Goal: Task Accomplishment & Management: Manage account settings

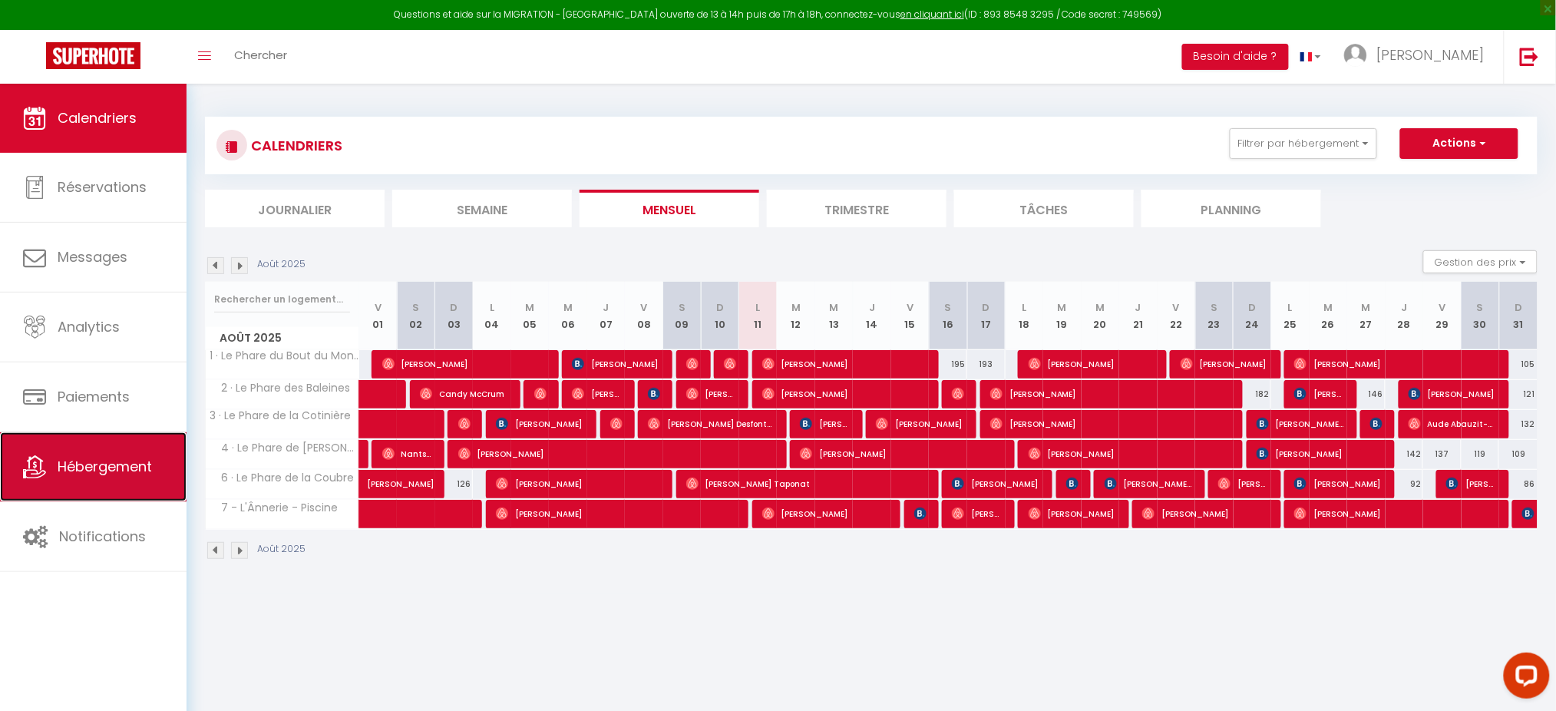
click at [107, 464] on span "Hébergement" at bounding box center [105, 466] width 94 height 19
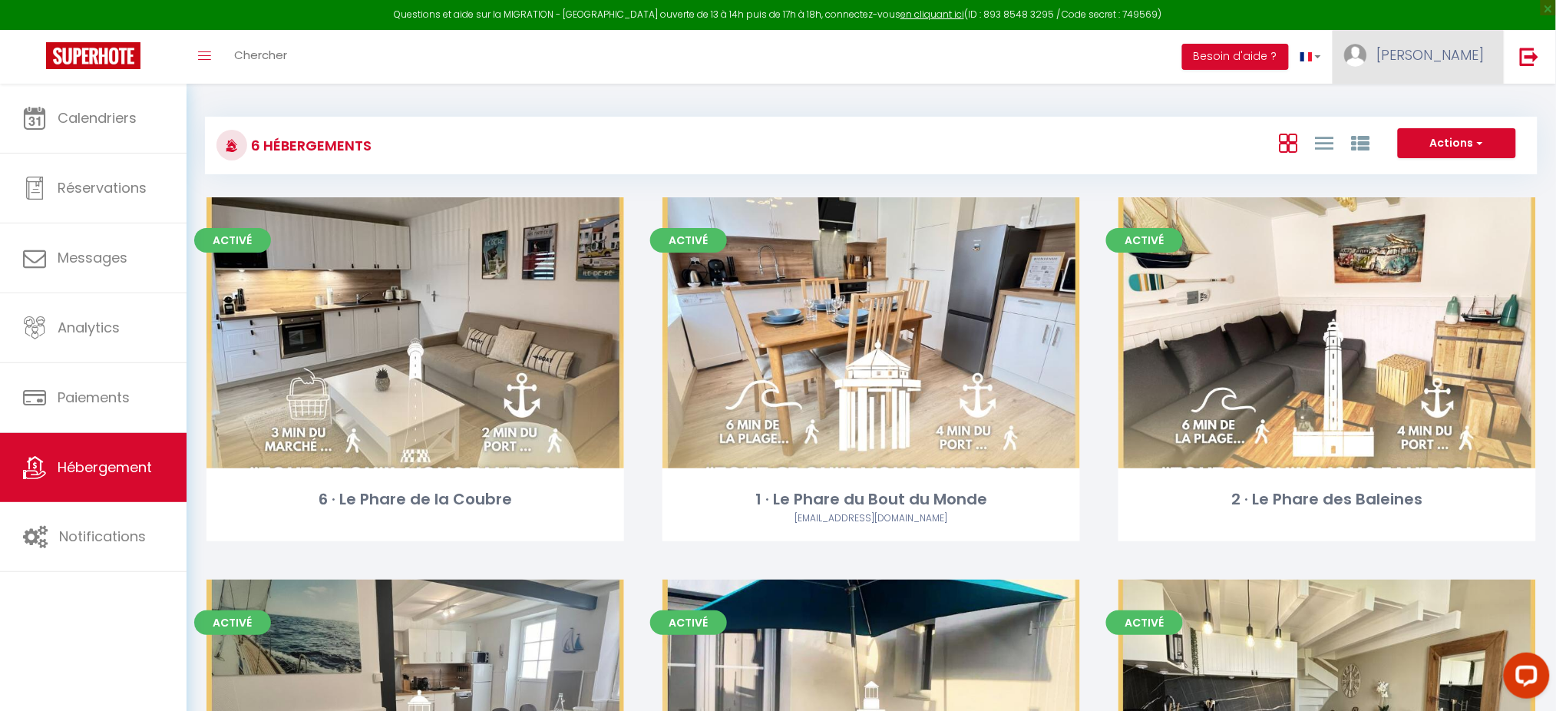
click at [1458, 72] on link "[PERSON_NAME]" at bounding box center [1418, 57] width 171 height 54
click at [1449, 96] on link "Paramètres" at bounding box center [1443, 107] width 114 height 26
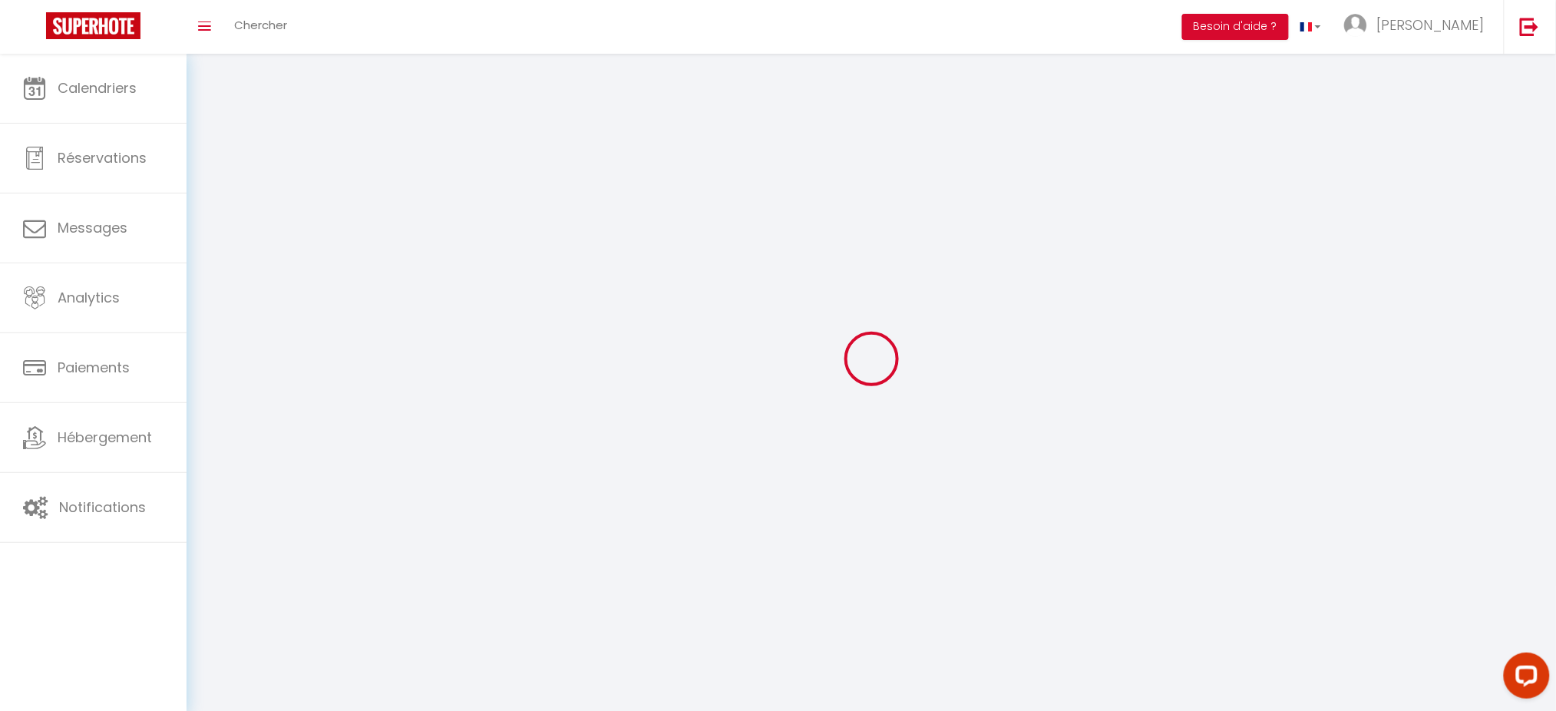
type input "[PERSON_NAME]"
type input "0627141032"
type input "[STREET_ADDRESS]"
type input "17740"
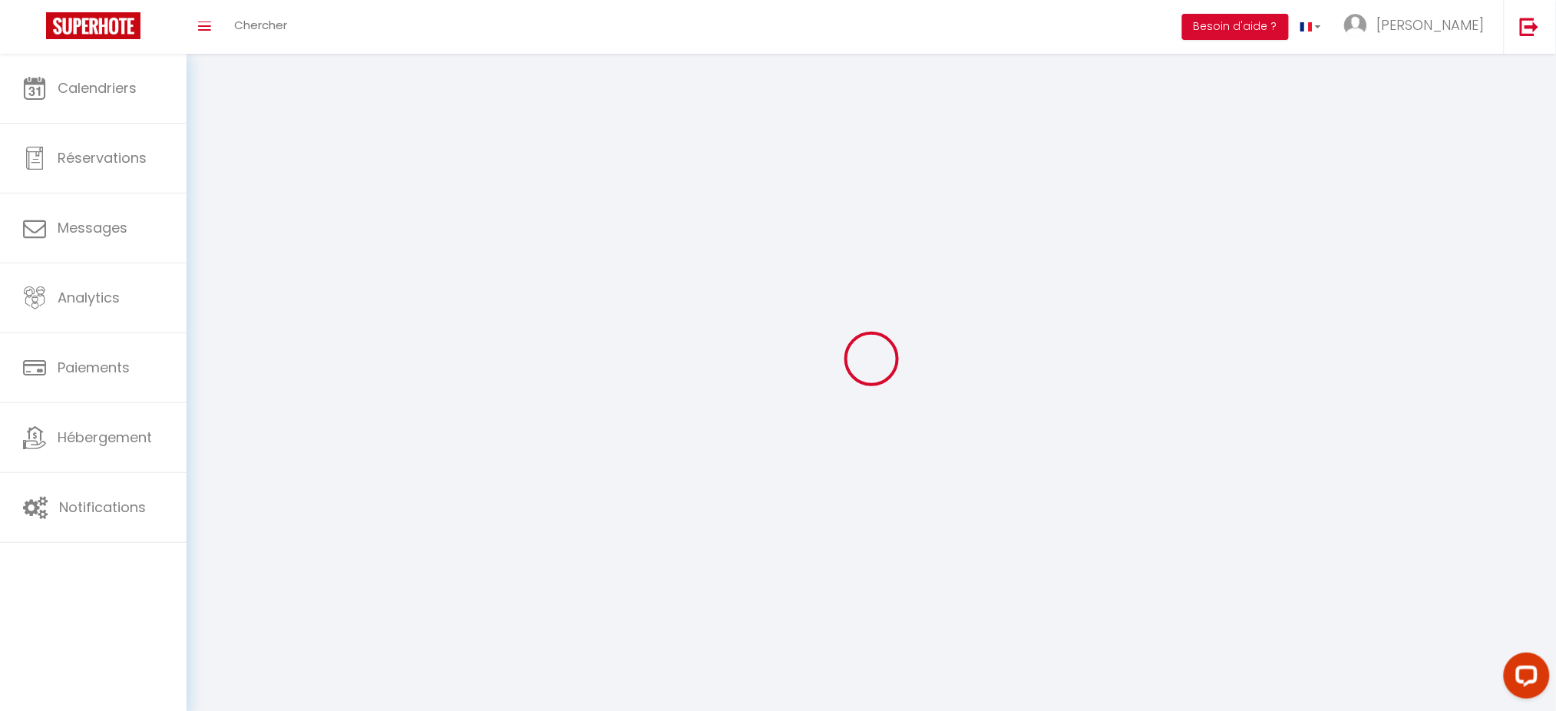
type input "SAINTE [PERSON_NAME] DE RÉ"
type input "4qZhW2Q3FB6nr7jnzm0Aapktl"
type input "VqoKXHe0vCJeXYvoCuxFW8n7c"
type input "[URL][DOMAIN_NAME]"
select select "28"
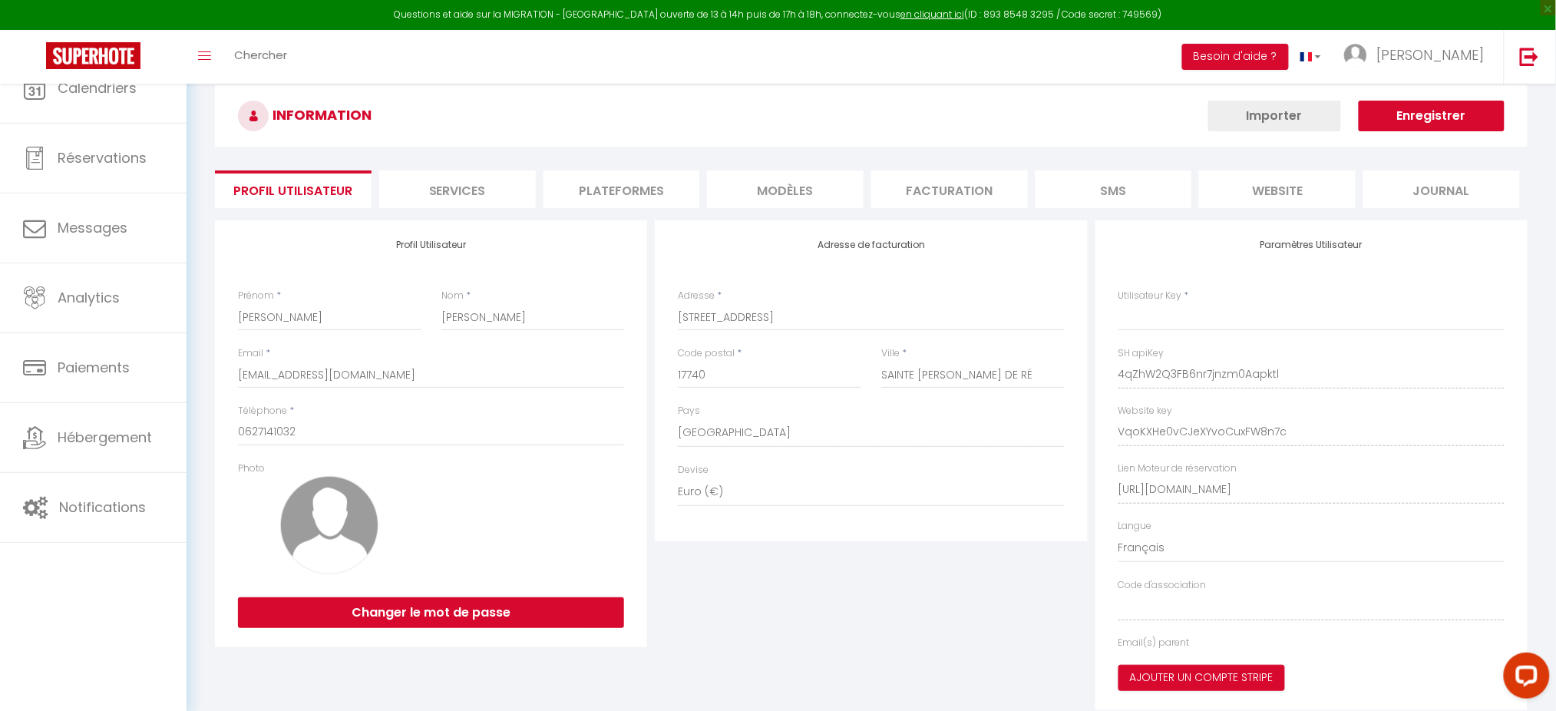
type input "4qZhW2Q3FB6nr7jnzm0Aapktl"
type input "VqoKXHe0vCJeXYvoCuxFW8n7c"
type input "[URL][DOMAIN_NAME]"
select select "fr"
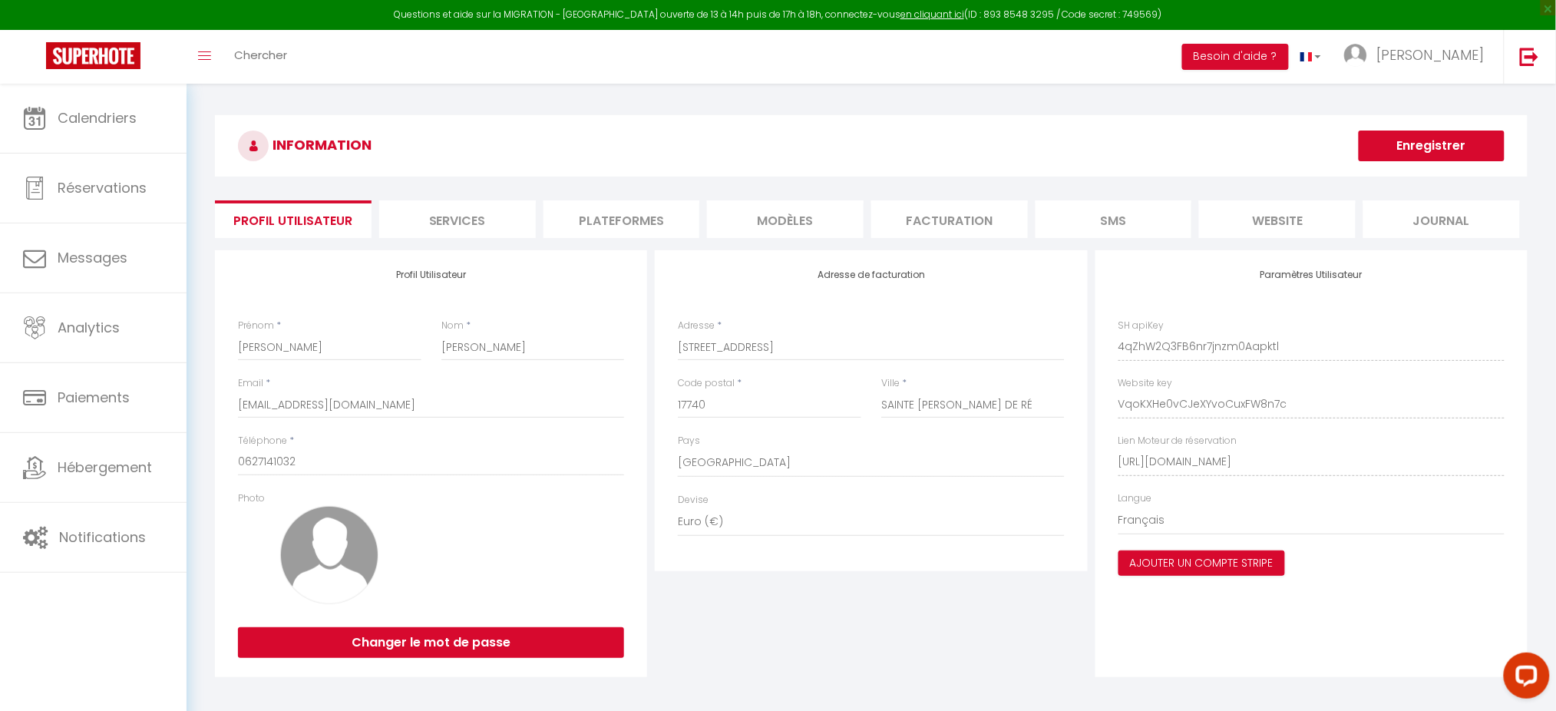
click at [696, 217] on li "Plateformes" at bounding box center [621, 219] width 157 height 38
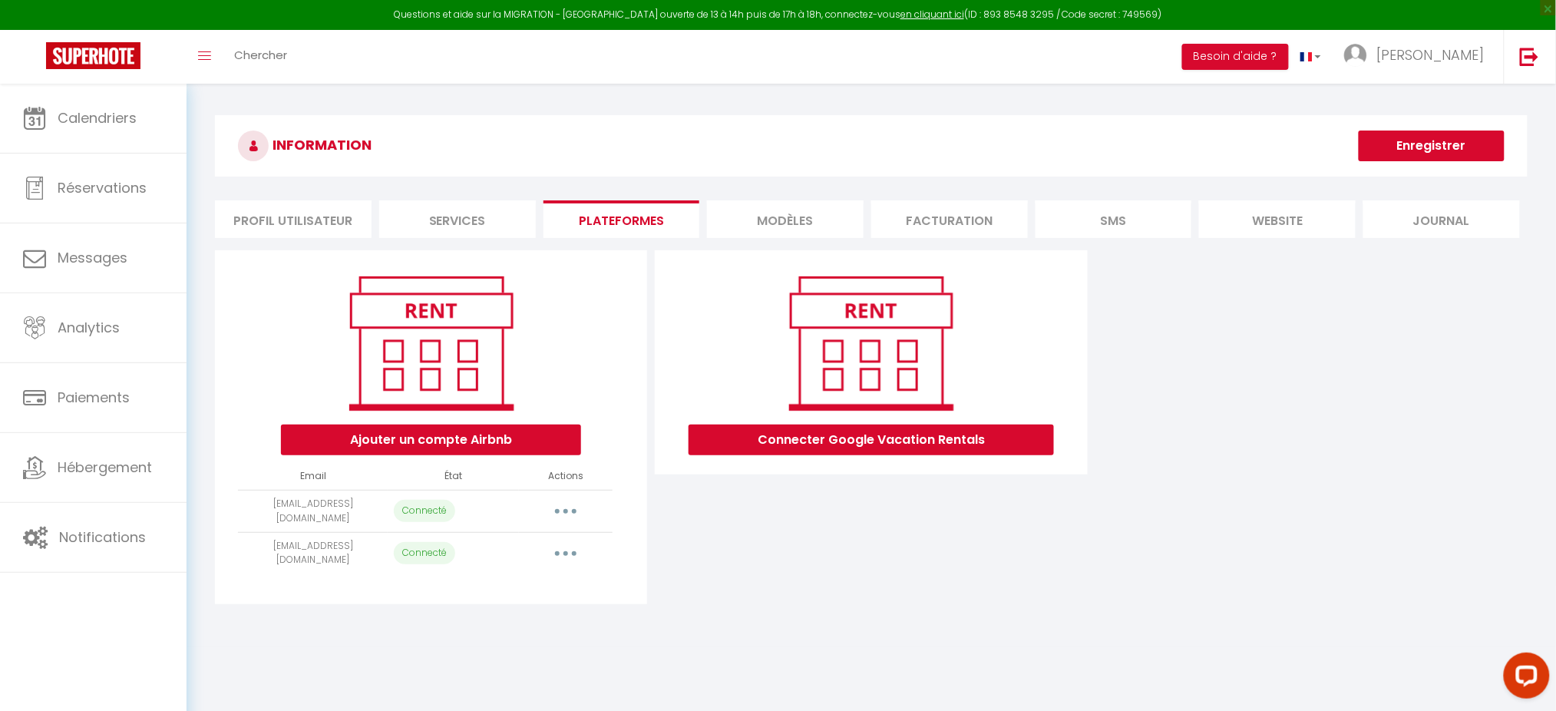
click at [575, 499] on button "button" at bounding box center [565, 511] width 43 height 25
click at [525, 533] on link "Importer les appartements" at bounding box center [498, 546] width 170 height 26
select select "22653"
select select
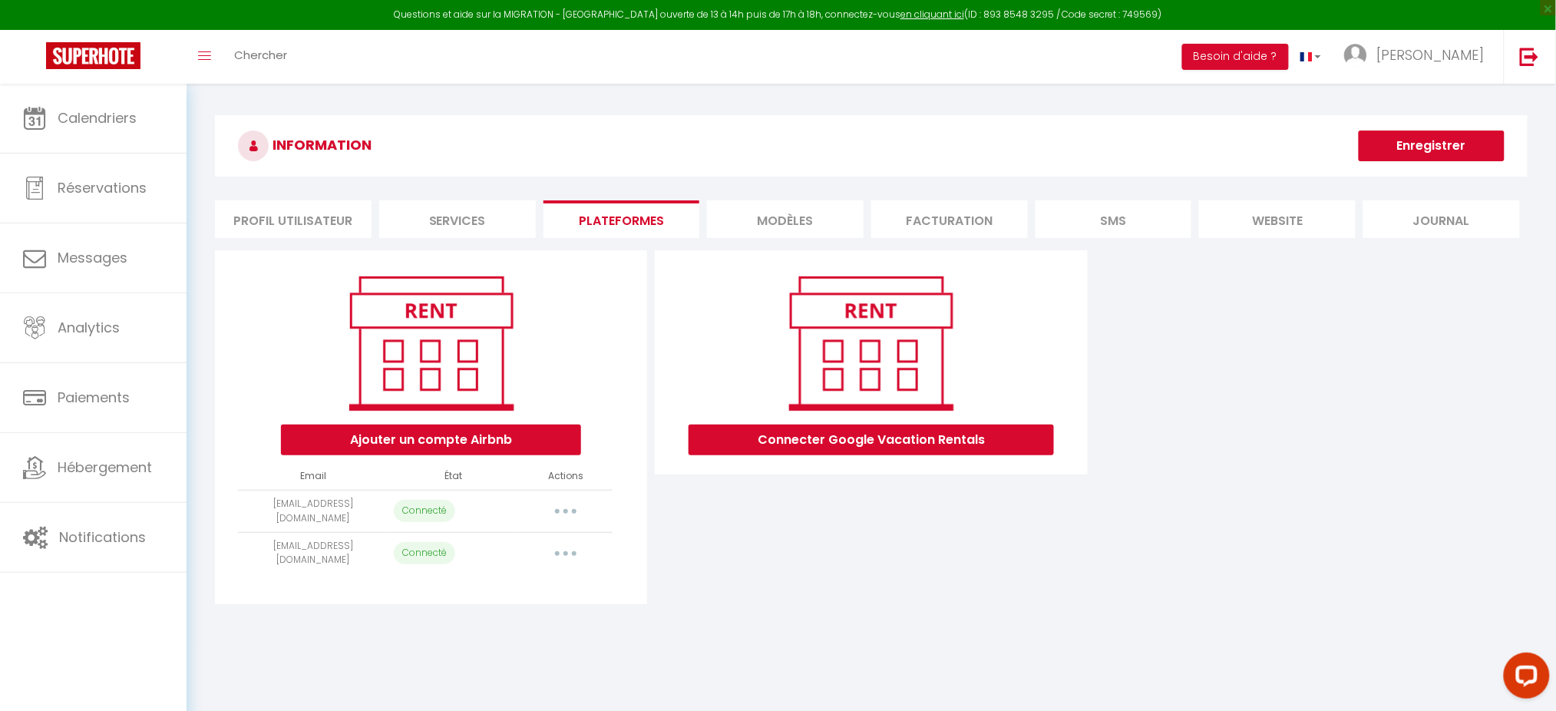
select select
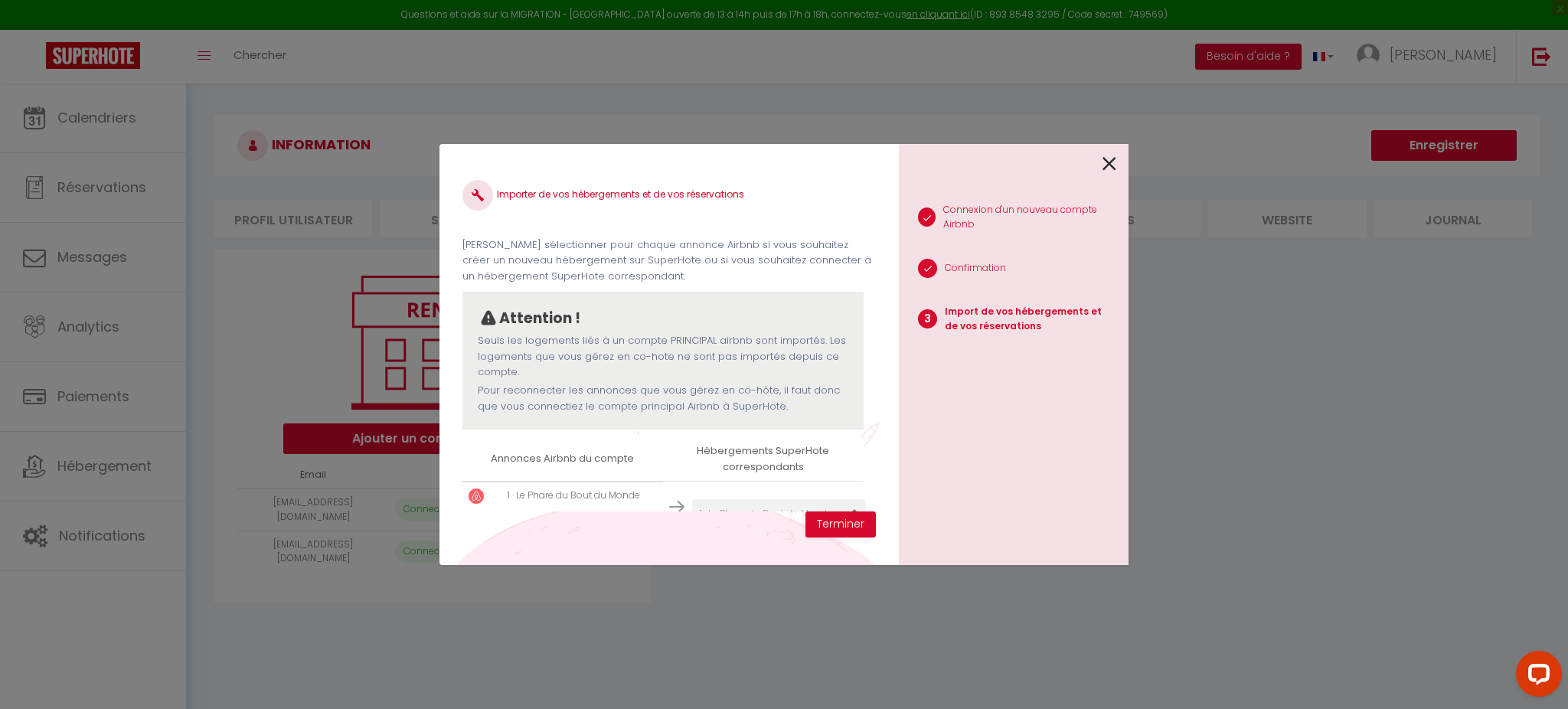
scroll to position [257, 0]
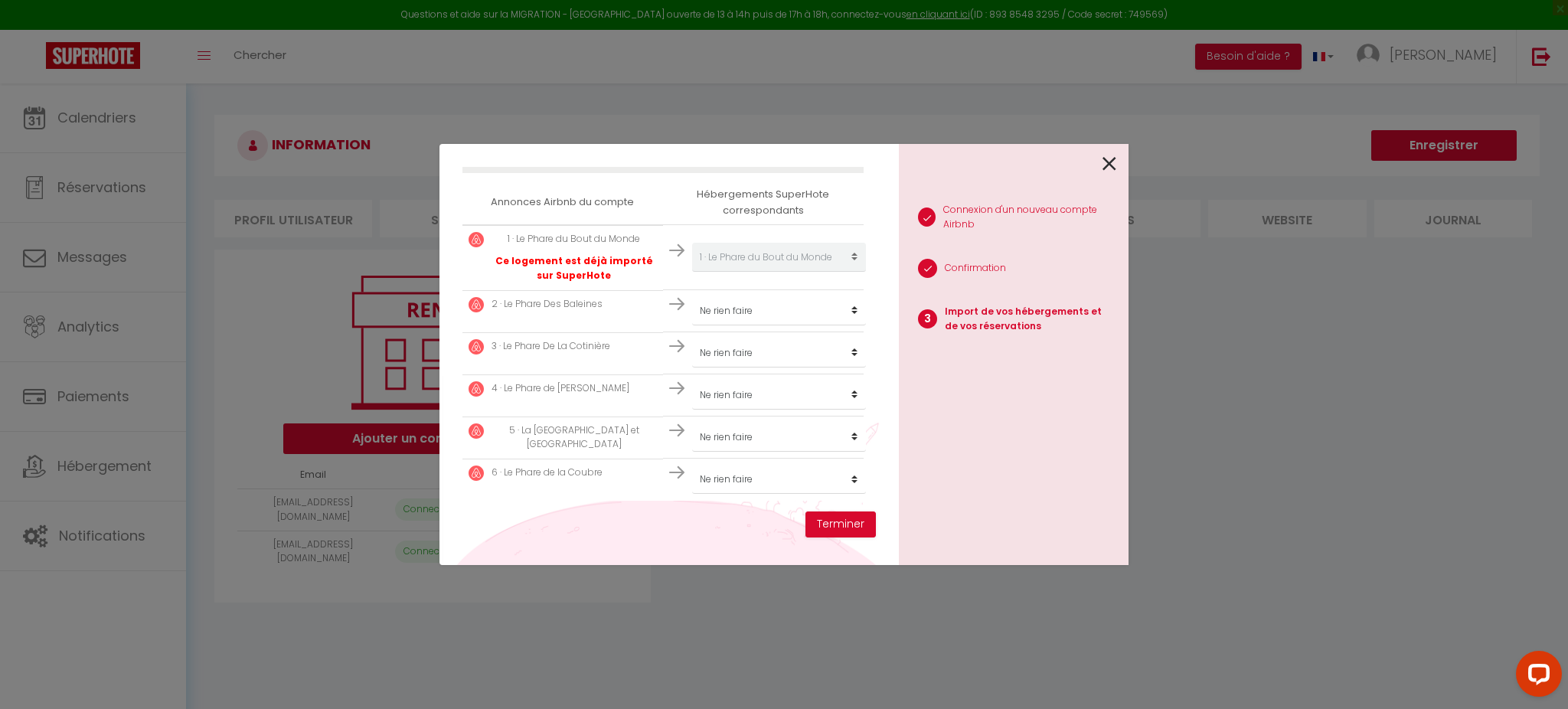
click at [1109, 170] on icon at bounding box center [1109, 164] width 14 height 23
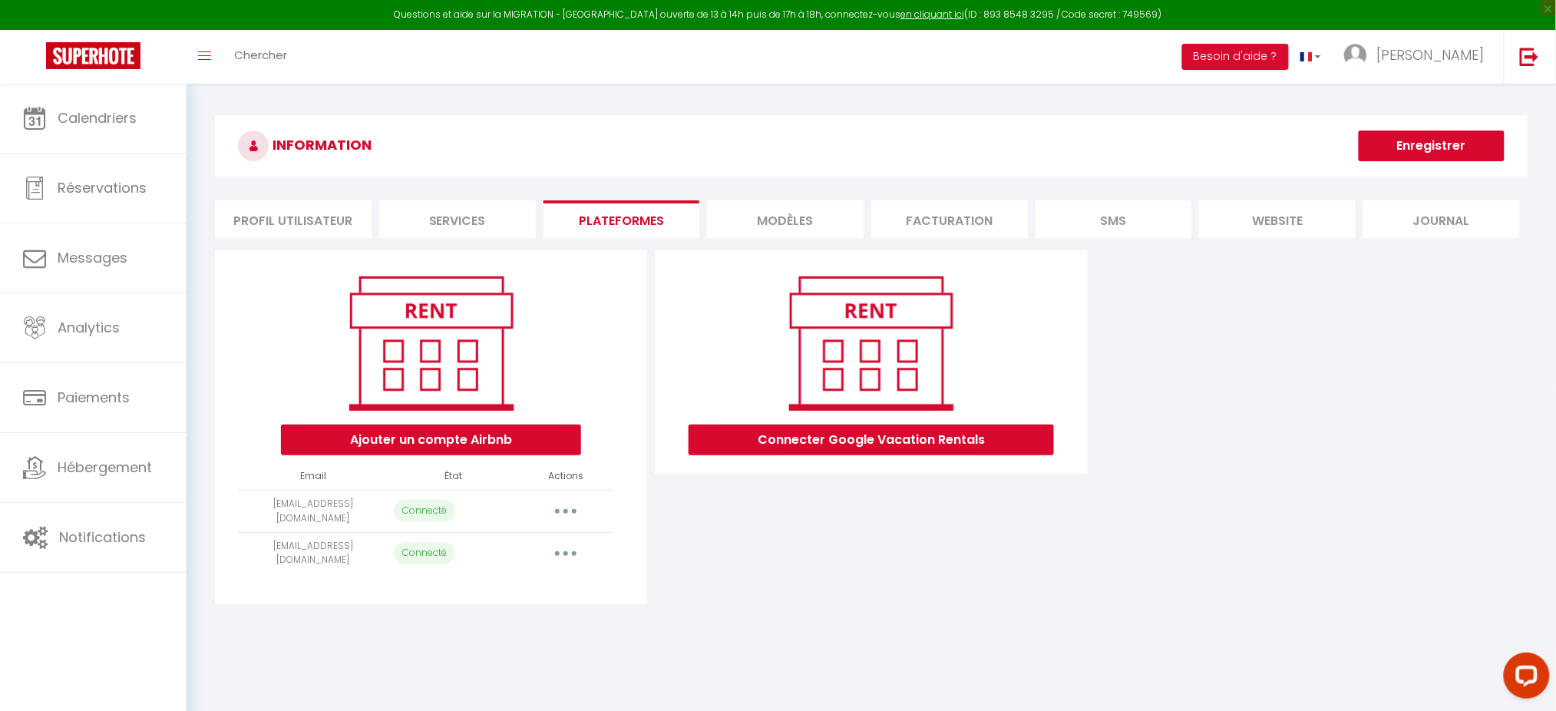
drag, startPoint x: 269, startPoint y: 501, endPoint x: 362, endPoint y: 497, distance: 93.7
click at [362, 497] on td "[EMAIL_ADDRESS][DOMAIN_NAME]" at bounding box center [313, 511] width 150 height 42
copy td "[EMAIL_ADDRESS][DOMAIN_NAME]"
click at [566, 550] on button "button" at bounding box center [565, 553] width 43 height 25
click at [531, 576] on link "Importer les appartements" at bounding box center [498, 588] width 170 height 26
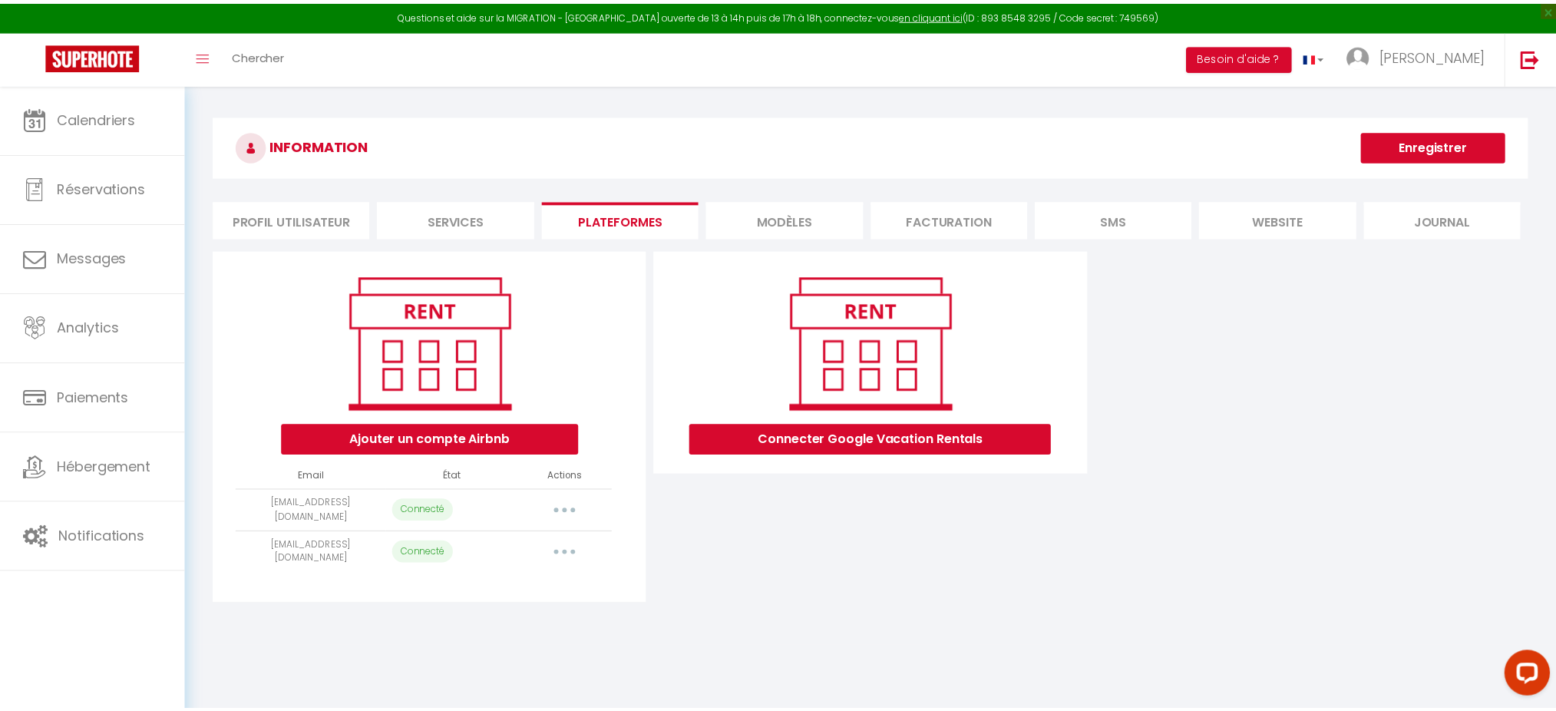
scroll to position [45, 0]
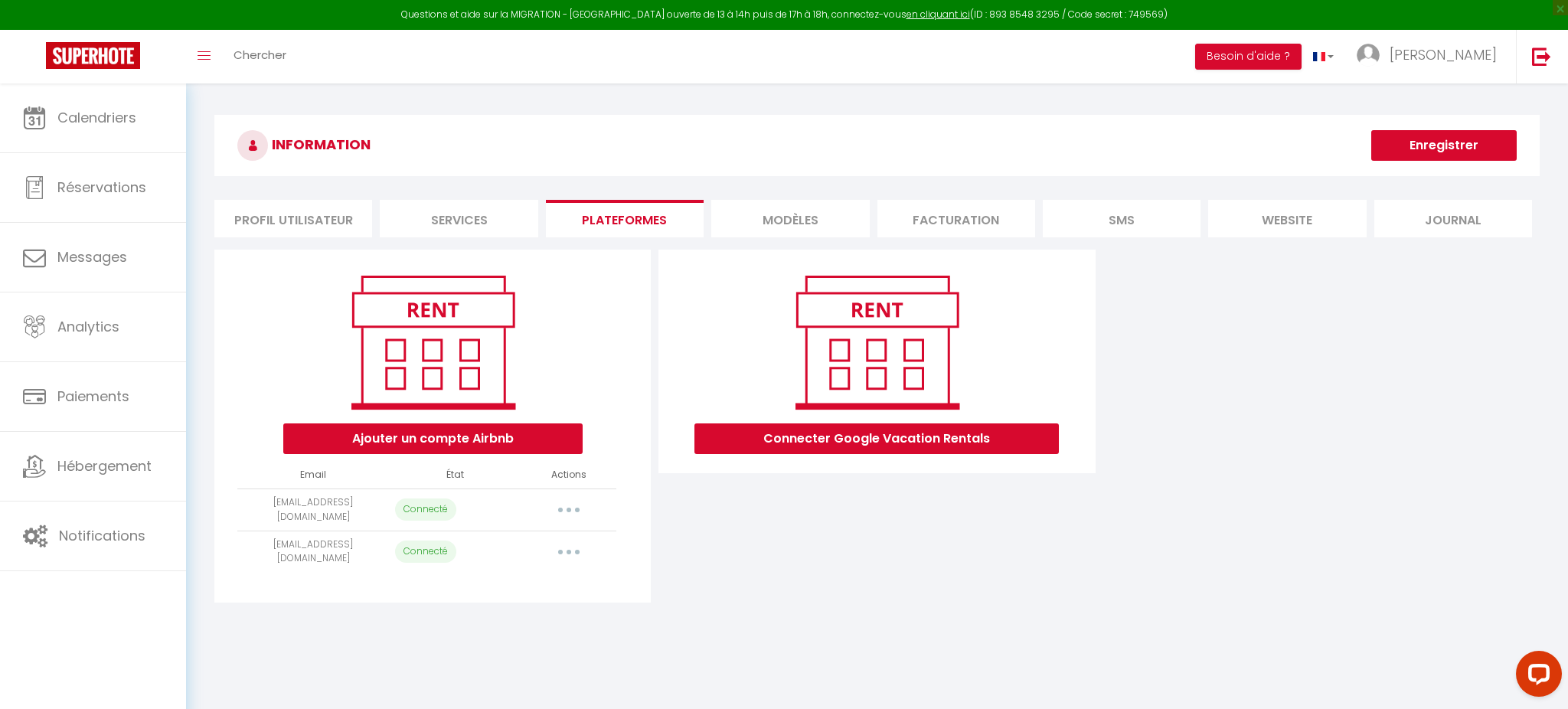
select select "46535"
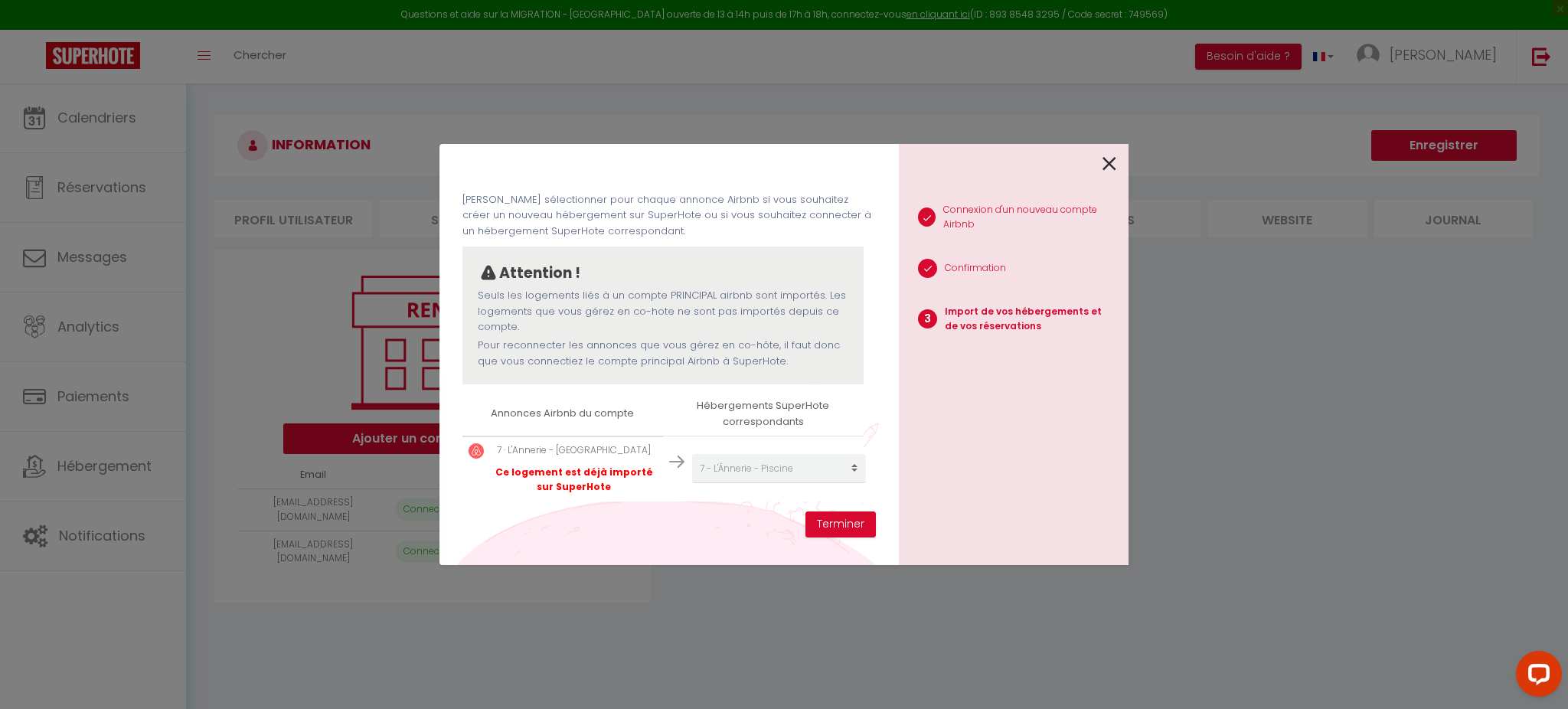
click at [1108, 164] on icon at bounding box center [1109, 164] width 14 height 23
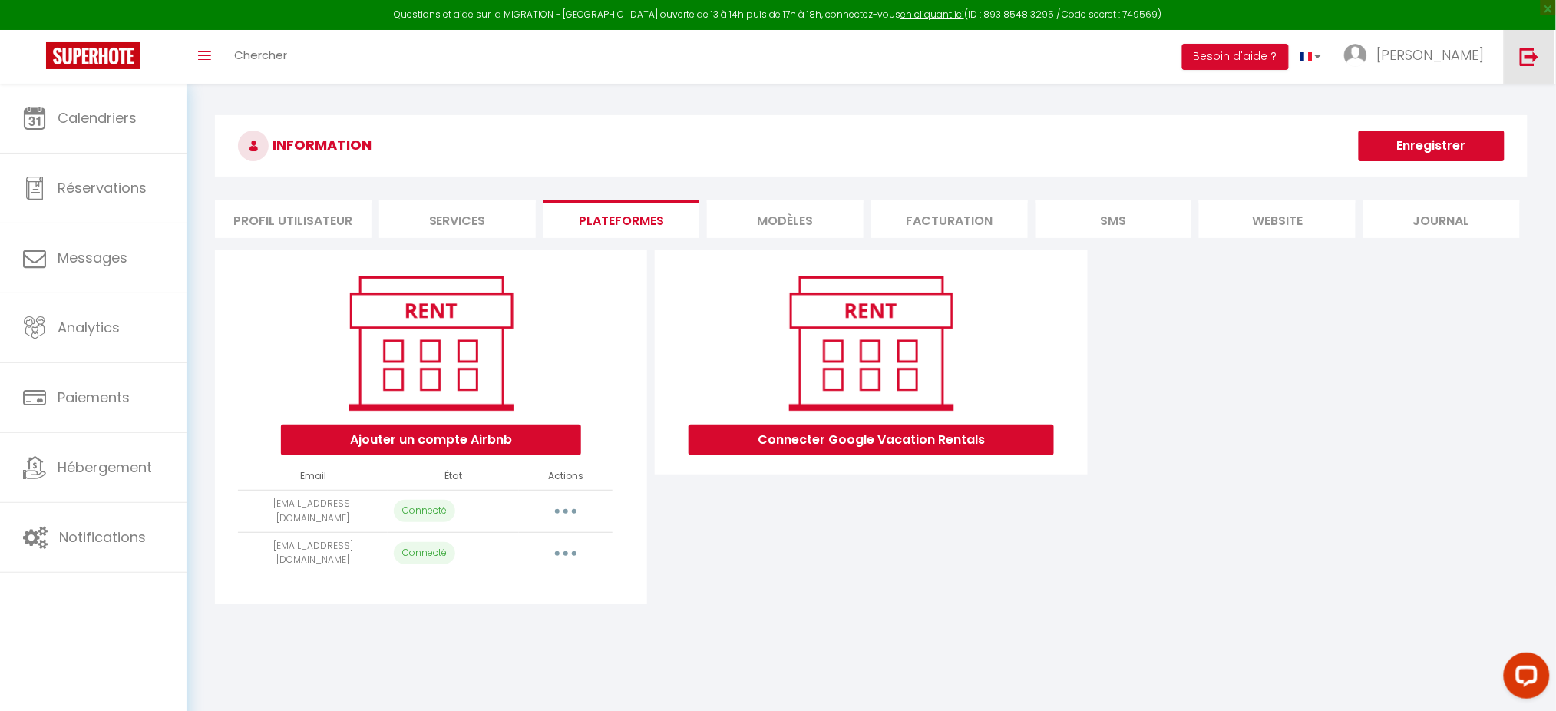
click at [1525, 77] on link at bounding box center [1529, 57] width 51 height 54
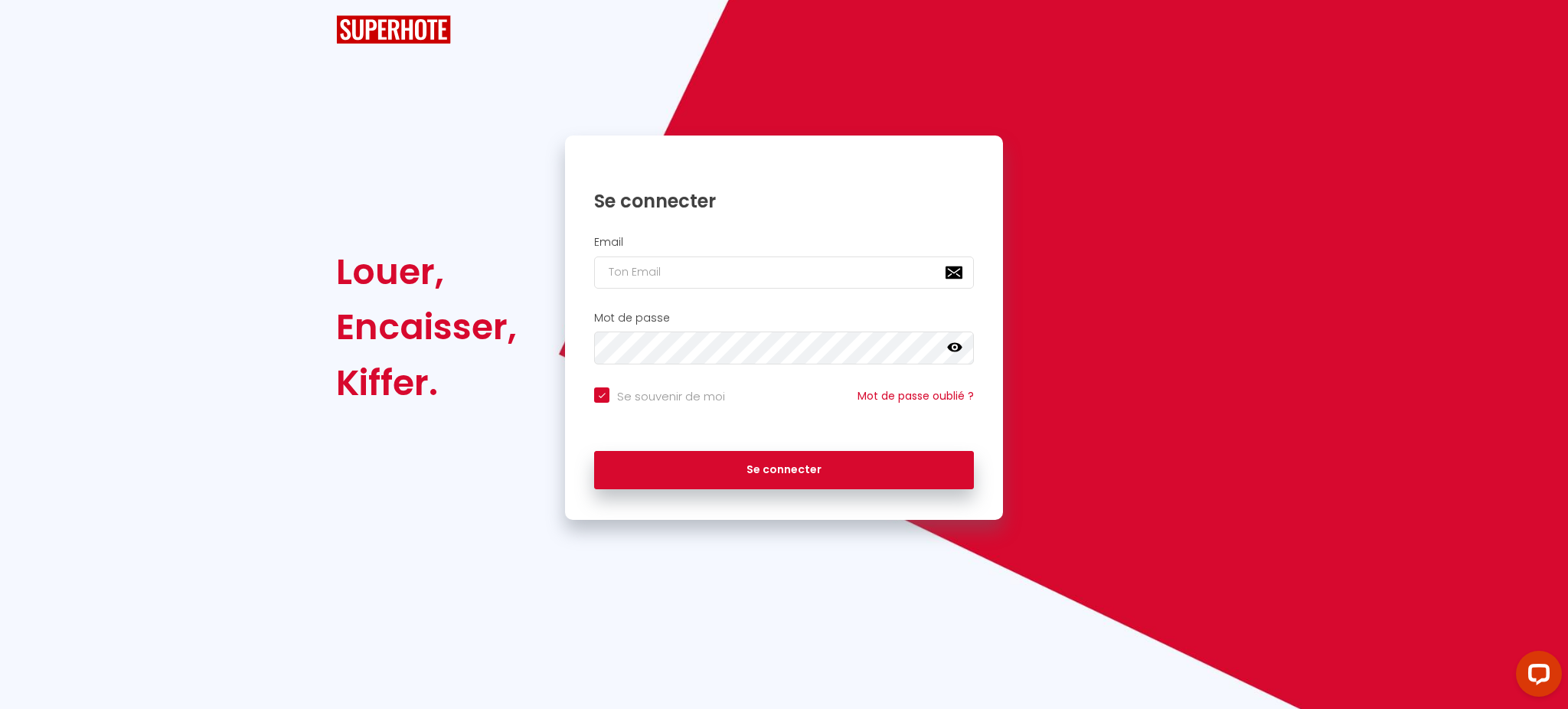
checkbox input "true"
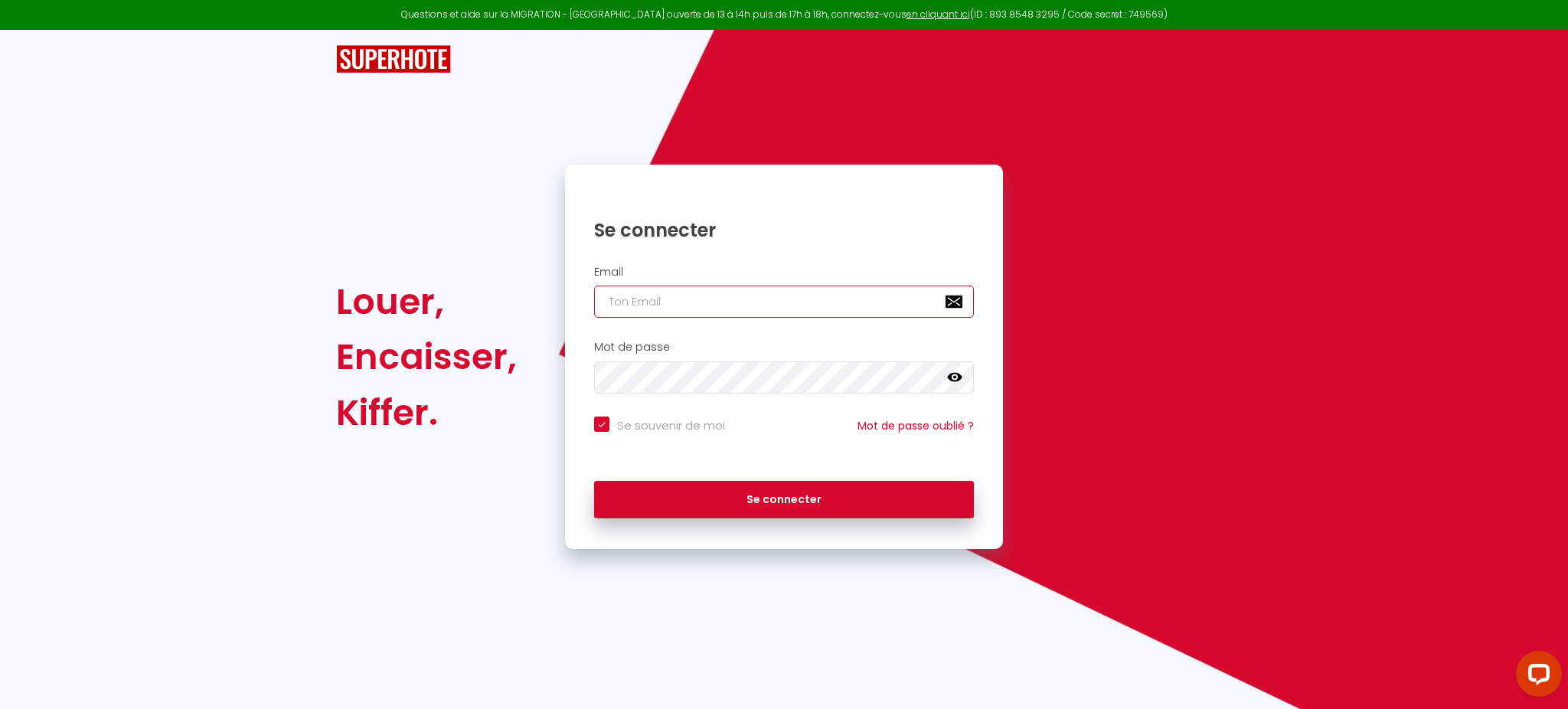
type input "[PERSON_NAME][EMAIL_ADDRESS][DOMAIN_NAME]"
checkbox input "true"
click at [853, 315] on input "[PERSON_NAME][EMAIL_ADDRESS][DOMAIN_NAME]" at bounding box center [784, 301] width 380 height 32
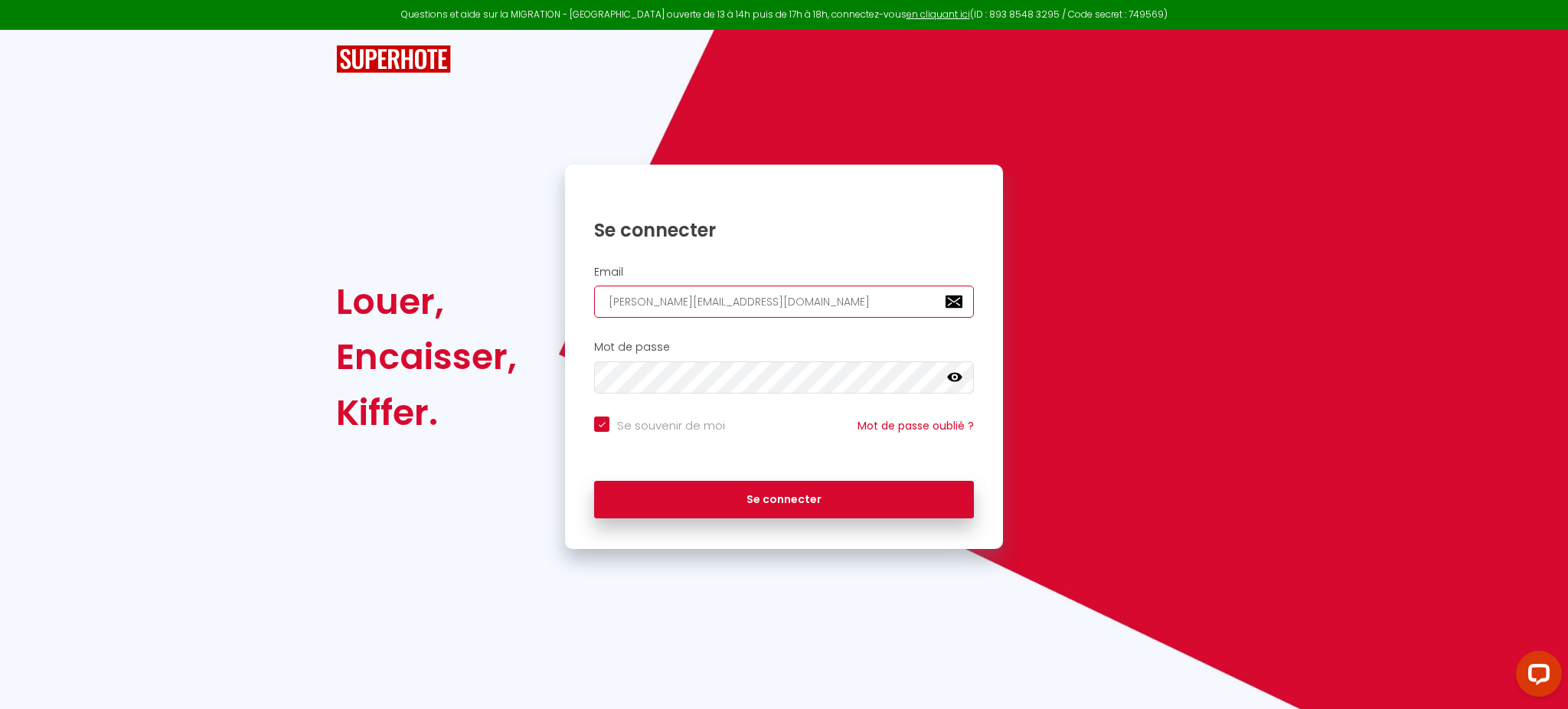
click at [853, 315] on input "[PERSON_NAME][EMAIL_ADDRESS][DOMAIN_NAME]" at bounding box center [784, 301] width 380 height 32
paste input "contact@bpambusiness"
type input "[EMAIL_ADDRESS][DOMAIN_NAME]"
checkbox input "true"
type input "[EMAIL_ADDRESS][DOMAIN_NAME]"
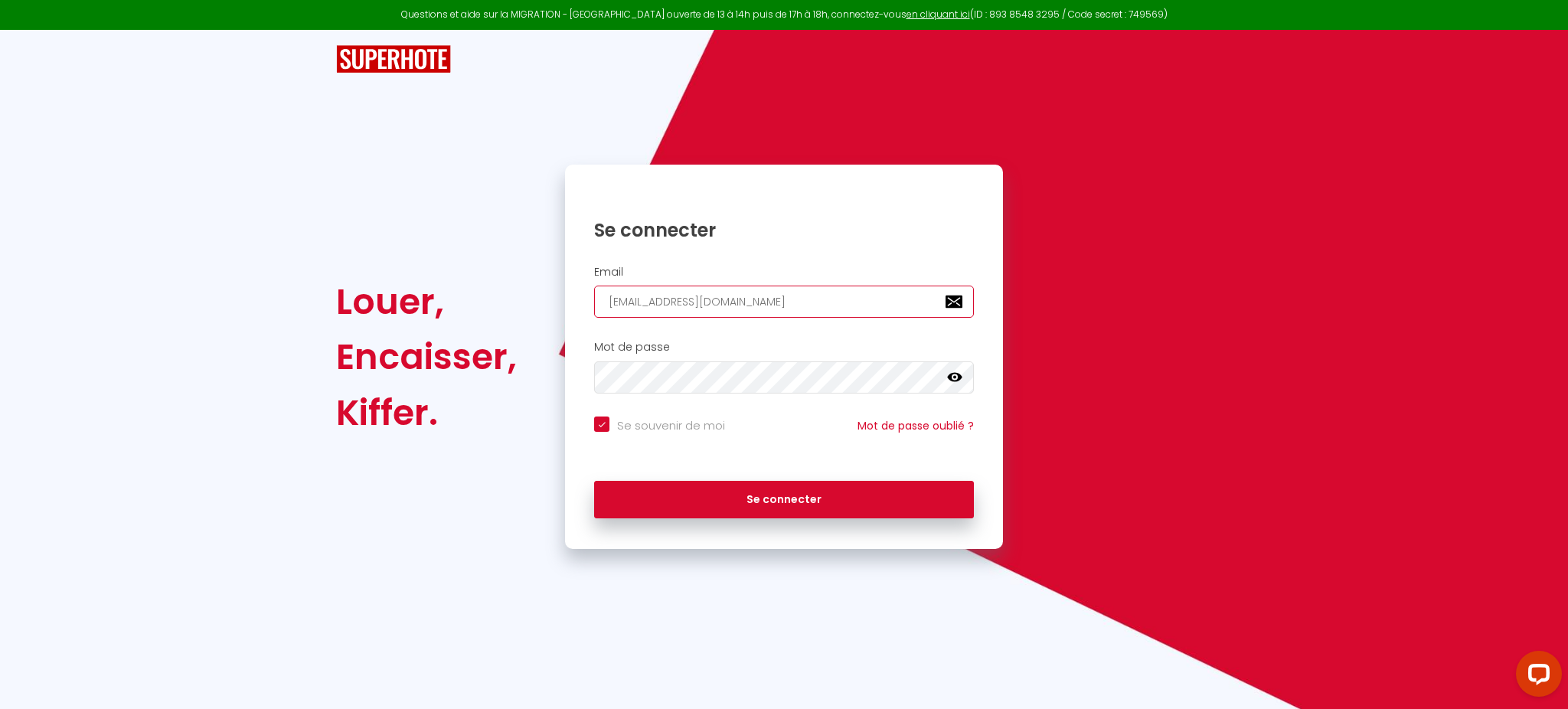
click at [594, 481] on button "Se connecter" at bounding box center [784, 500] width 380 height 38
checkbox input "true"
